Goal: Task Accomplishment & Management: Manage account settings

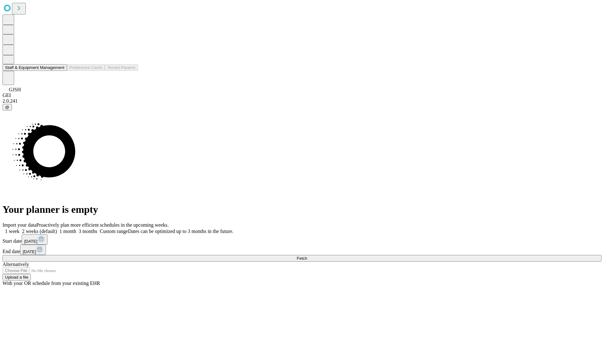
click at [60, 71] on button "Staff & Equipment Management" at bounding box center [35, 67] width 64 height 7
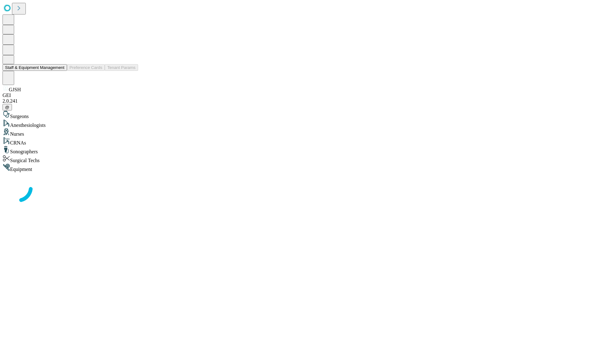
click at [60, 71] on button "Staff & Equipment Management" at bounding box center [35, 67] width 64 height 7
